Goal: Find contact information: Find contact information

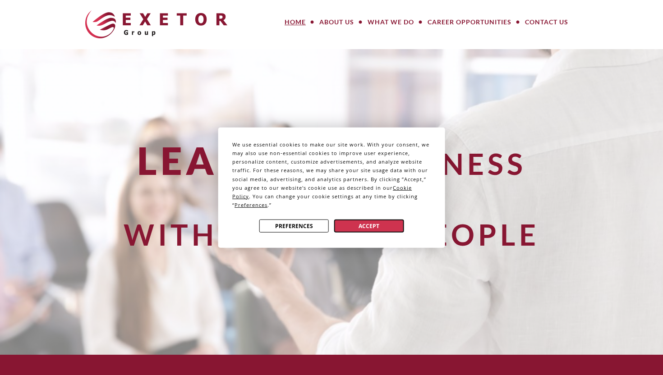
click at [356, 225] on button "Accept" at bounding box center [369, 226] width 70 height 13
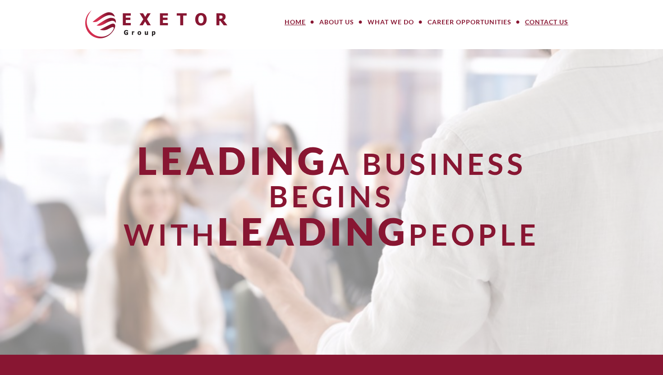
click at [548, 23] on link "Contact Us" at bounding box center [547, 22] width 57 height 18
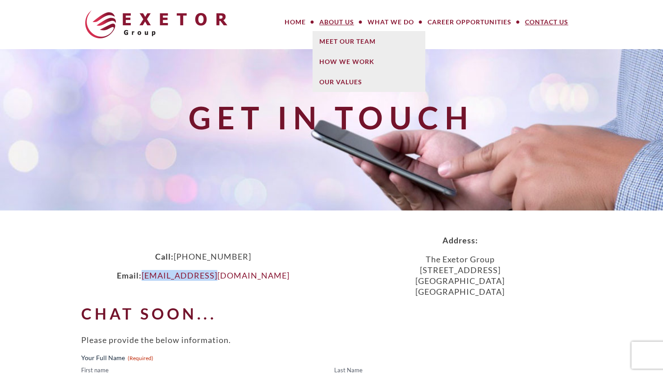
click at [346, 19] on link "About Us" at bounding box center [337, 22] width 48 height 18
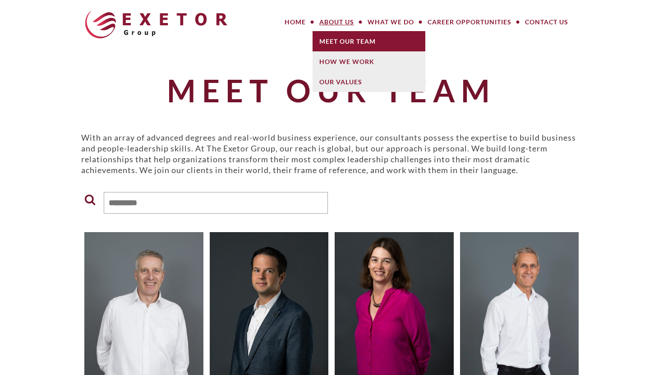
click at [345, 40] on link "Meet Our Team" at bounding box center [369, 41] width 113 height 20
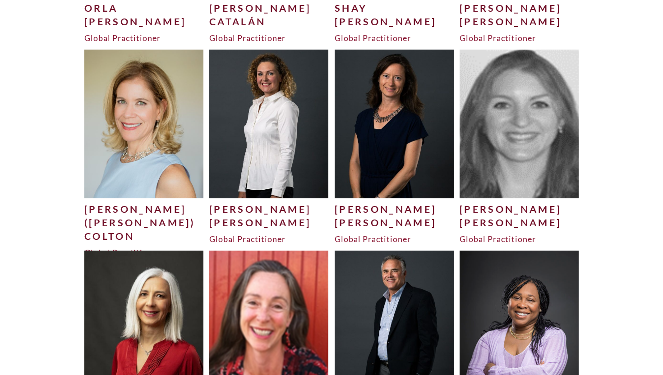
scroll to position [985, 0]
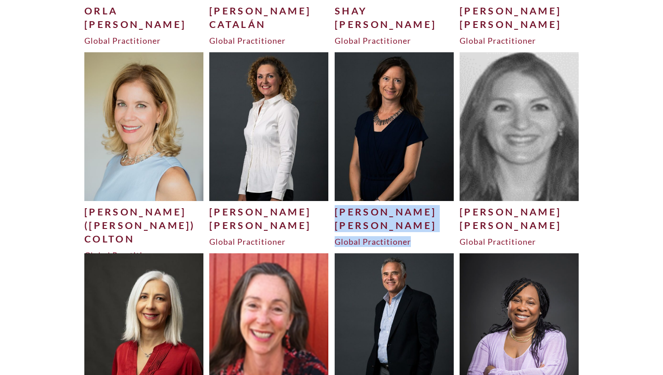
drag, startPoint x: 334, startPoint y: 210, endPoint x: 414, endPoint y: 239, distance: 85.9
click at [414, 239] on div "Vanessa Dietzel Vanessa Dietzel Global Practitioner" at bounding box center [394, 152] width 125 height 201
copy div "Vanessa Dietzel Global Practitioner"
